Goal: Task Accomplishment & Management: Manage account settings

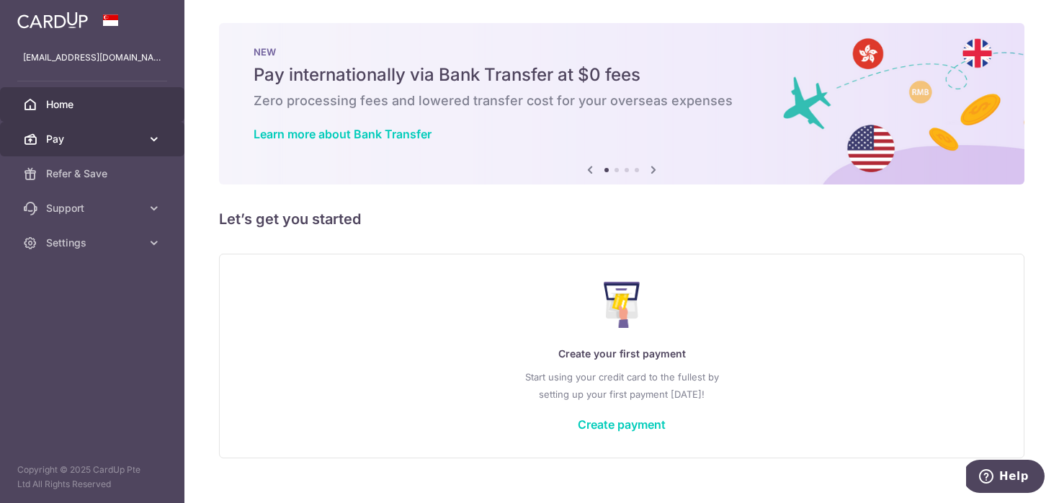
click at [135, 133] on span "Pay" at bounding box center [93, 139] width 95 height 14
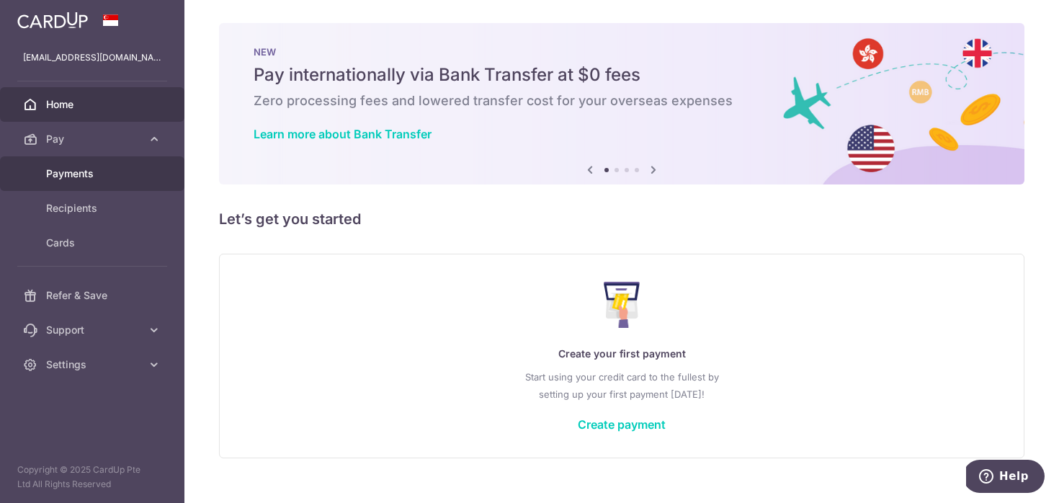
click at [93, 181] on link "Payments" at bounding box center [92, 173] width 184 height 35
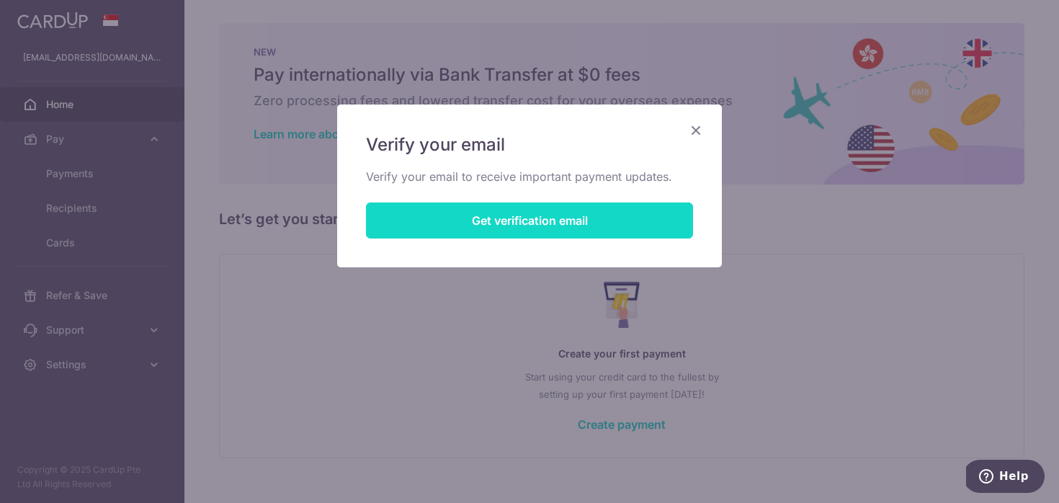
click at [536, 217] on button "Get verification email" at bounding box center [529, 220] width 327 height 36
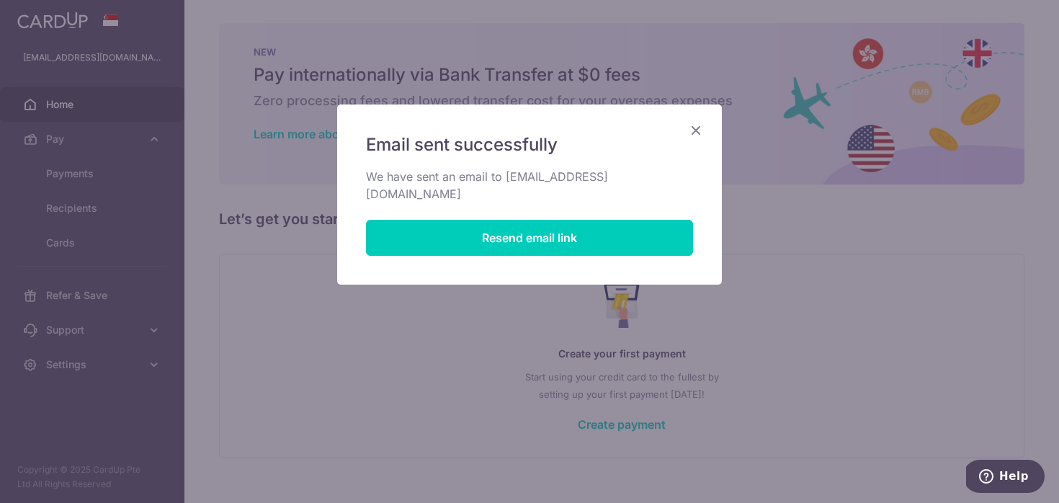
click at [699, 130] on icon "Close" at bounding box center [695, 130] width 17 height 18
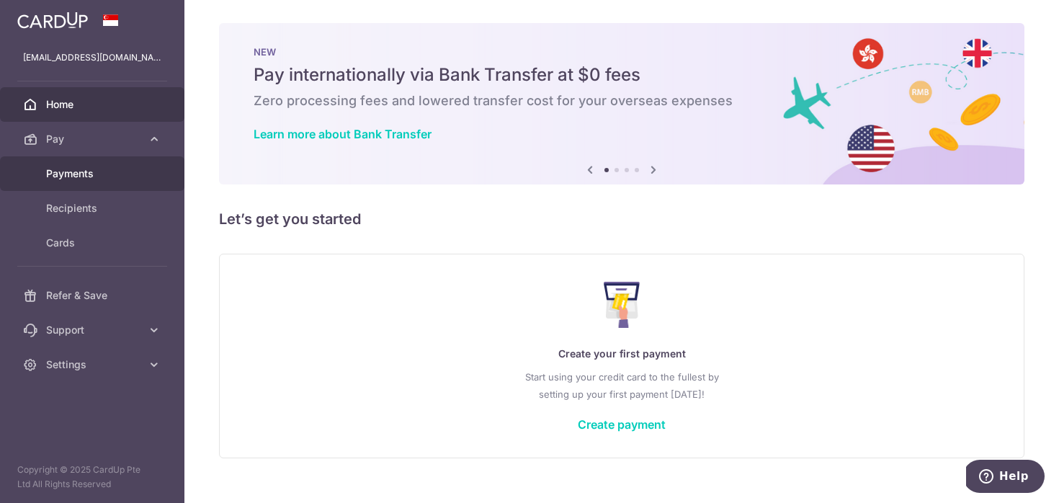
click at [65, 169] on span "Payments" at bounding box center [93, 173] width 95 height 14
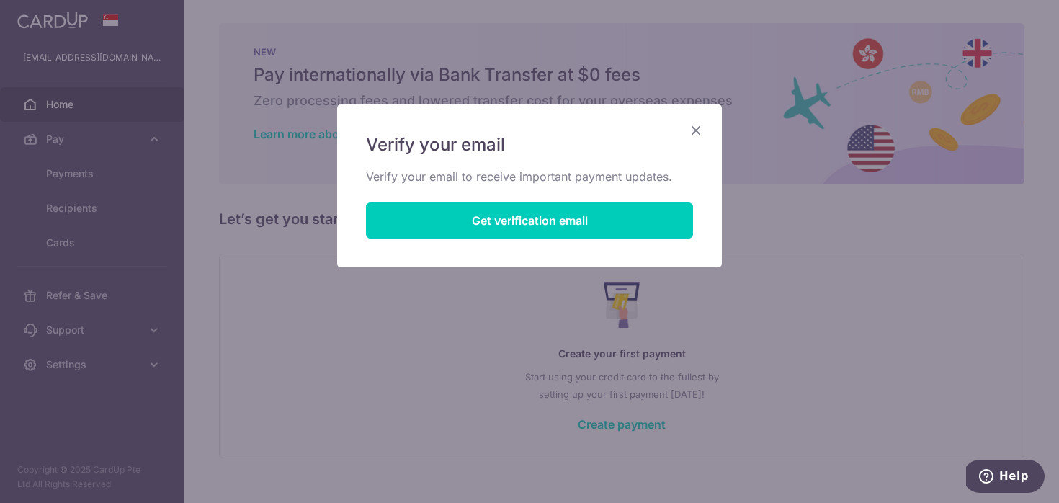
click at [702, 130] on icon "Close" at bounding box center [695, 130] width 17 height 18
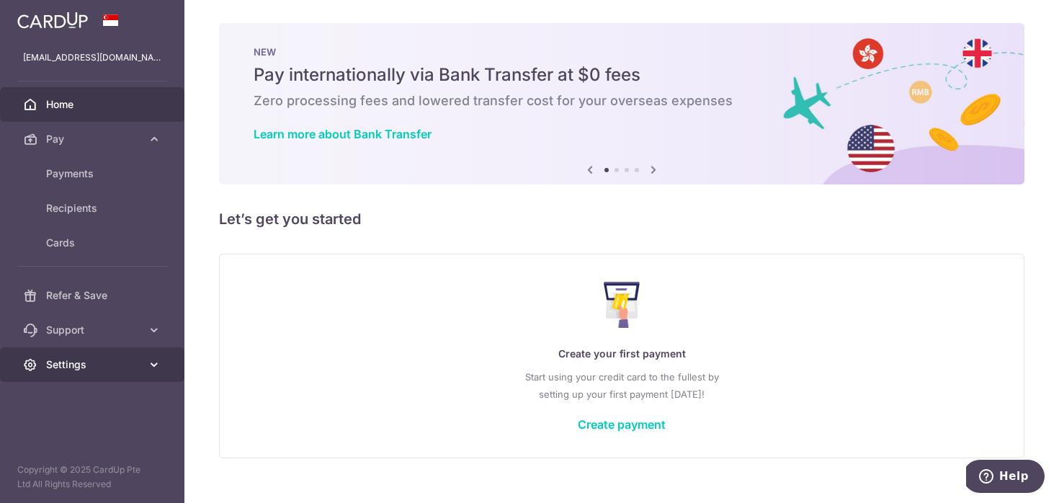
click at [99, 359] on span "Settings" at bounding box center [93, 364] width 95 height 14
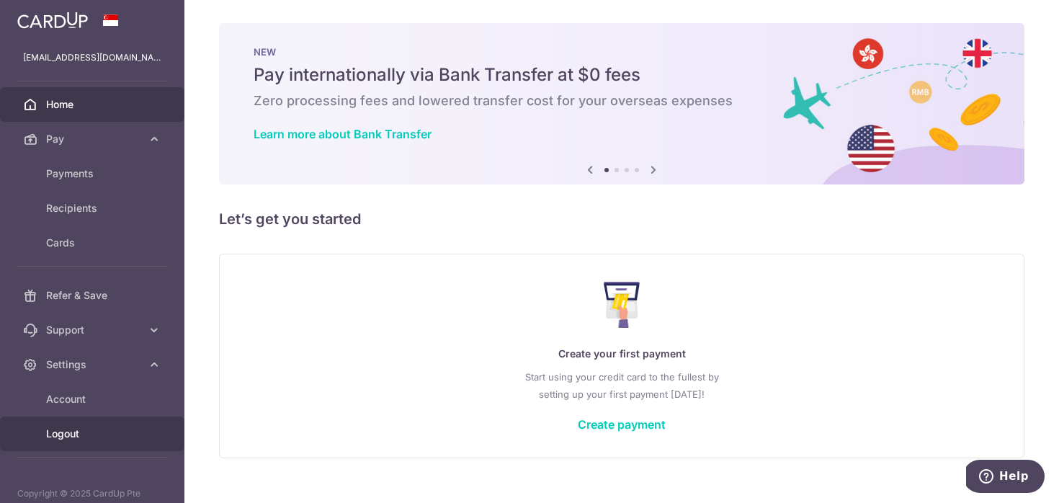
click at [80, 431] on span "Logout" at bounding box center [93, 433] width 95 height 14
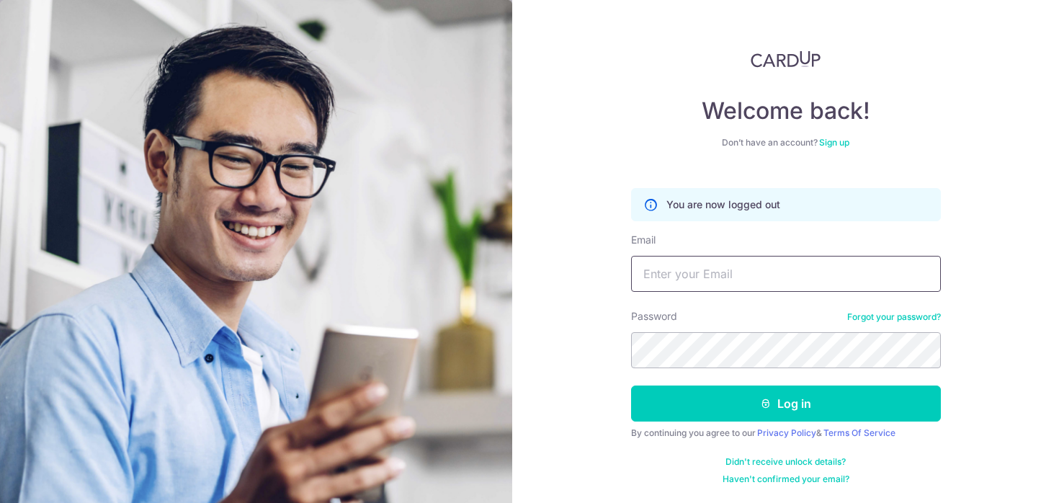
click at [642, 278] on input "Email" at bounding box center [786, 274] width 310 height 36
type input "[EMAIL_ADDRESS][DOMAIN_NAME]"
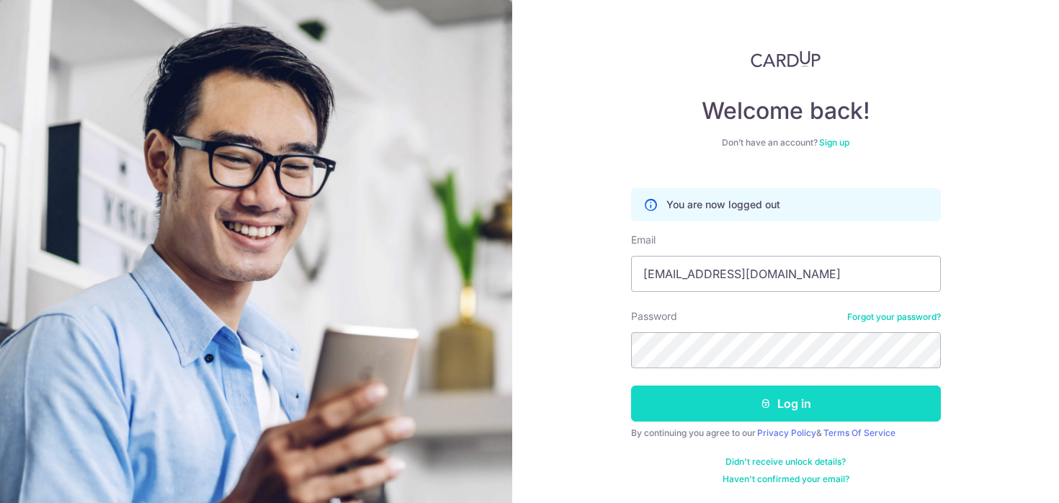
click at [730, 387] on button "Log in" at bounding box center [786, 403] width 310 height 36
